Goal: Task Accomplishment & Management: Complete application form

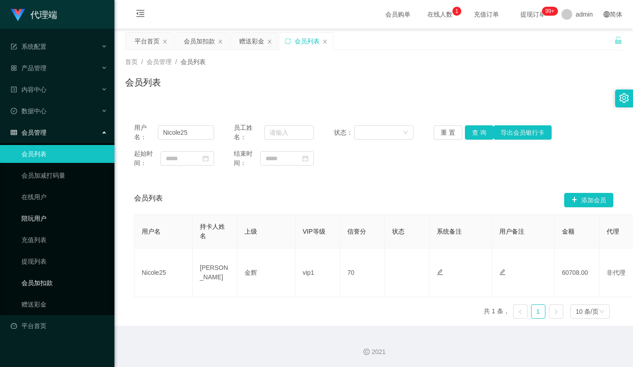
drag, startPoint x: 54, startPoint y: 273, endPoint x: 110, endPoint y: 207, distance: 86.6
click at [54, 274] on link "会员加扣款" at bounding box center [64, 283] width 86 height 18
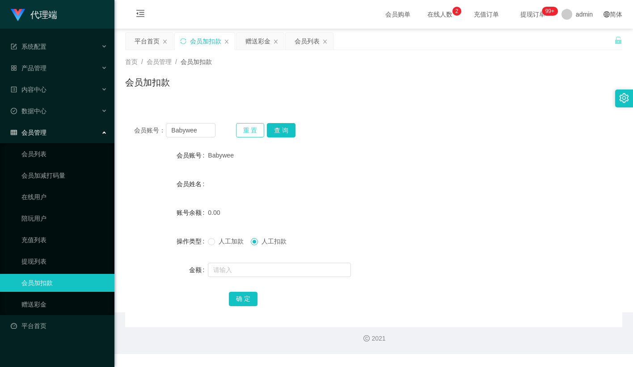
click at [248, 126] on button "重 置" at bounding box center [250, 130] width 29 height 14
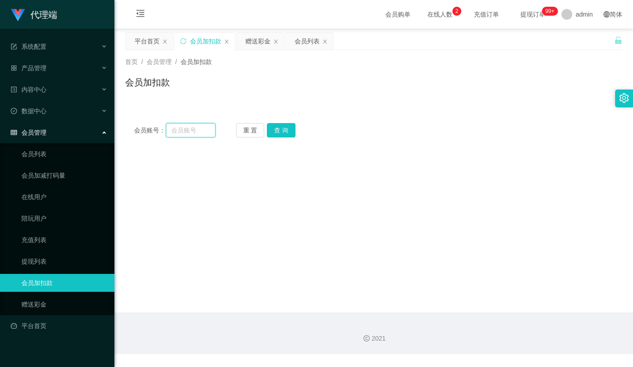
click at [193, 127] on input "text" at bounding box center [191, 130] width 50 height 14
paste input "mandy8668"
type input "mandy8668"
click at [286, 132] on button "查 询" at bounding box center [281, 130] width 29 height 14
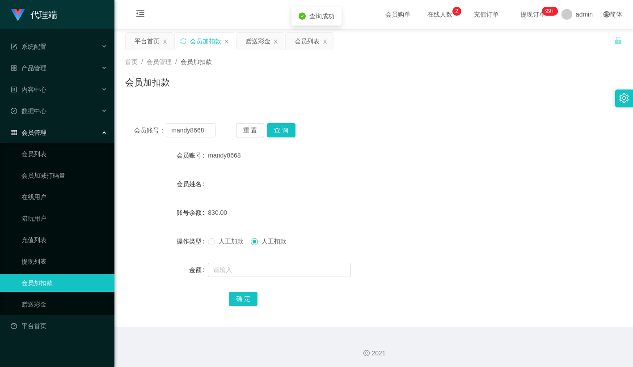
click at [220, 240] on span "人工加款" at bounding box center [231, 240] width 32 height 7
click at [236, 266] on input "text" at bounding box center [279, 269] width 143 height 14
type input "15"
click at [253, 292] on button "确 定" at bounding box center [243, 298] width 29 height 14
click at [253, 131] on button "重 置" at bounding box center [250, 130] width 29 height 14
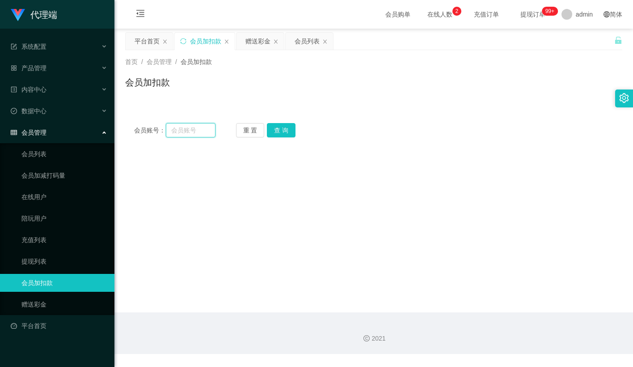
click at [201, 127] on input "text" at bounding box center [191, 130] width 50 height 14
paste input "JWJ359258"
type input "JWJ359258"
click at [283, 131] on button "查 询" at bounding box center [281, 130] width 29 height 14
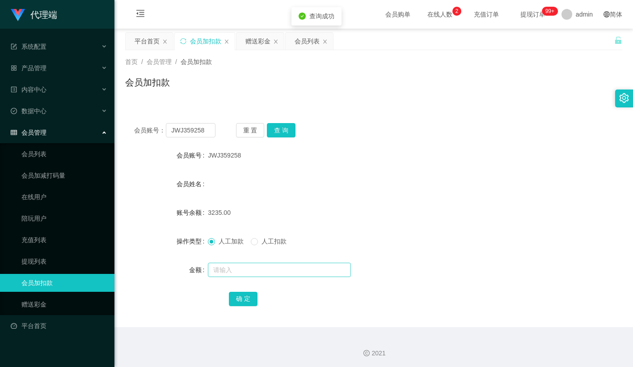
drag, startPoint x: 218, startPoint y: 259, endPoint x: 218, endPoint y: 267, distance: 8.0
click at [218, 261] on form "会员账号 JWJ359258 会员姓名 账号余额 3235.00 操作类型 人工加款 人工扣款 金额 确 定" at bounding box center [373, 226] width 497 height 161
click at [218, 267] on input "text" at bounding box center [279, 269] width 143 height 14
type input "15"
click at [253, 303] on button "确 定" at bounding box center [243, 298] width 29 height 14
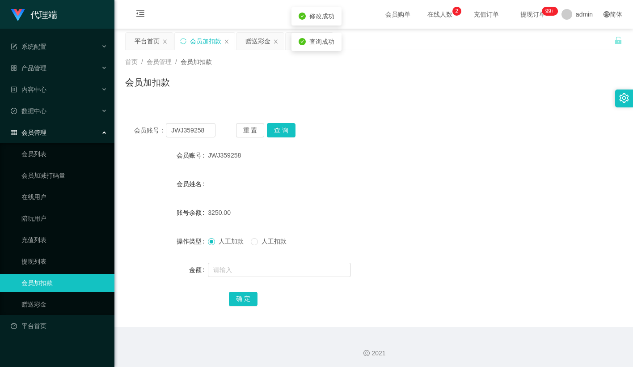
click at [382, 123] on div "会员账号： JWJ359258 重 置 查 询" at bounding box center [373, 130] width 497 height 14
click at [244, 133] on button "重 置" at bounding box center [250, 130] width 29 height 14
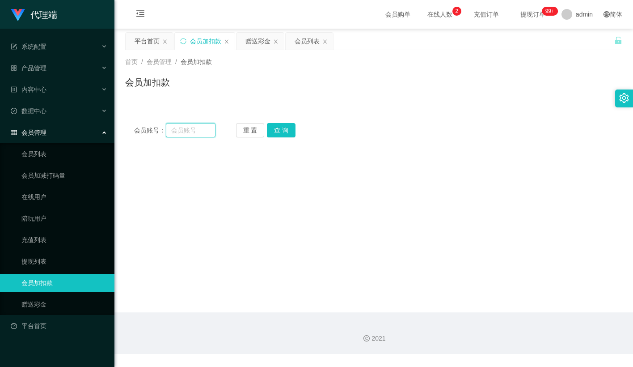
click at [192, 129] on input "text" at bounding box center [191, 130] width 50 height 14
paste input "83014728"
type input "83014728"
click at [278, 130] on button "查 询" at bounding box center [281, 130] width 29 height 14
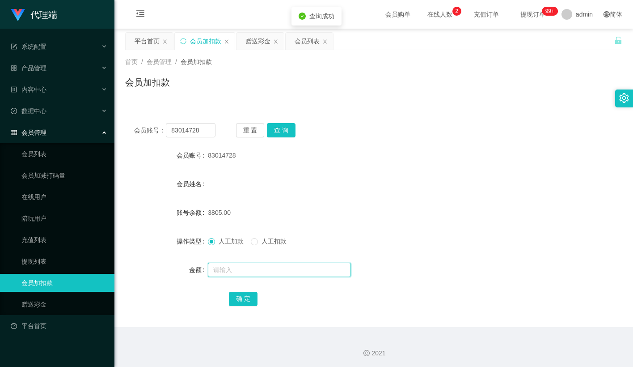
click at [230, 275] on input "text" at bounding box center [279, 269] width 143 height 14
type input "15"
click at [236, 296] on button "确 定" at bounding box center [243, 298] width 29 height 14
click at [257, 127] on button "重 置" at bounding box center [250, 130] width 29 height 14
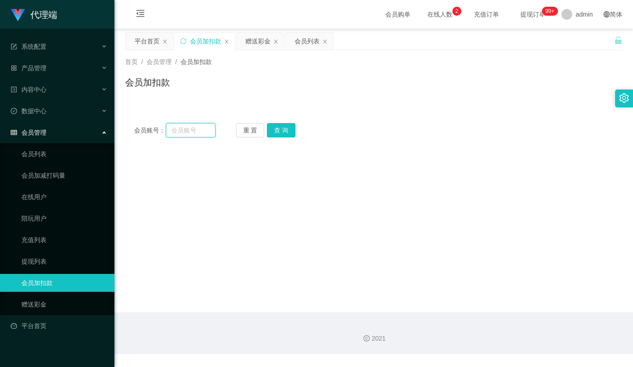
click at [190, 126] on input "text" at bounding box center [191, 130] width 50 height 14
paste input "Pema"
type input "Pema"
click at [303, 132] on div "重 置 查 询" at bounding box center [276, 130] width 81 height 14
click at [295, 133] on button "查 询" at bounding box center [281, 130] width 29 height 14
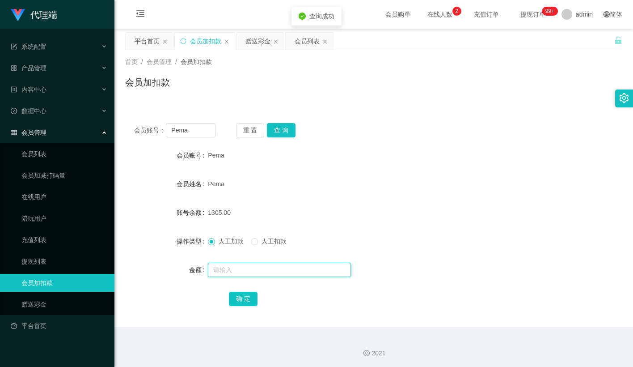
click at [231, 267] on input "text" at bounding box center [279, 269] width 143 height 14
type input "15"
click at [243, 297] on button "确 定" at bounding box center [243, 298] width 29 height 14
click at [361, 203] on div "1305.00" at bounding box center [353, 212] width 290 height 18
